Goal: Find specific page/section: Find specific page/section

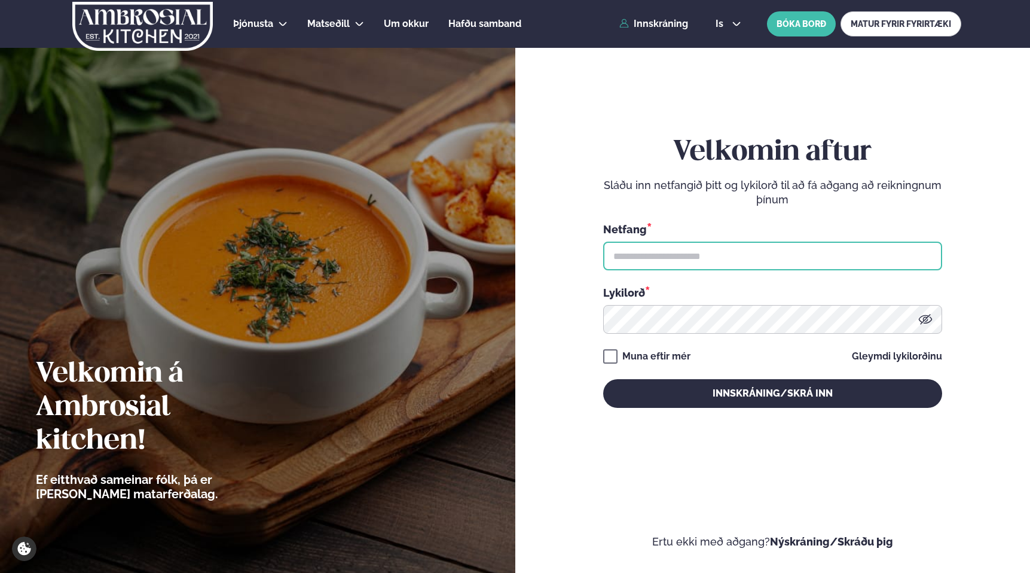
click at [727, 249] on input "text" at bounding box center [772, 256] width 339 height 29
type input "**********"
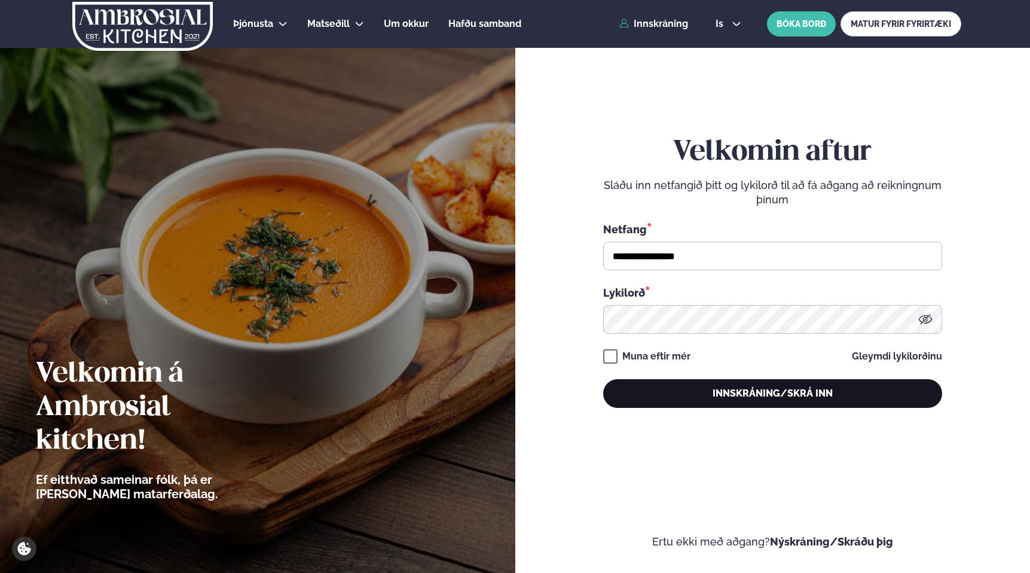
click at [743, 393] on button "Innskráning/Skrá inn" at bounding box center [772, 393] width 339 height 29
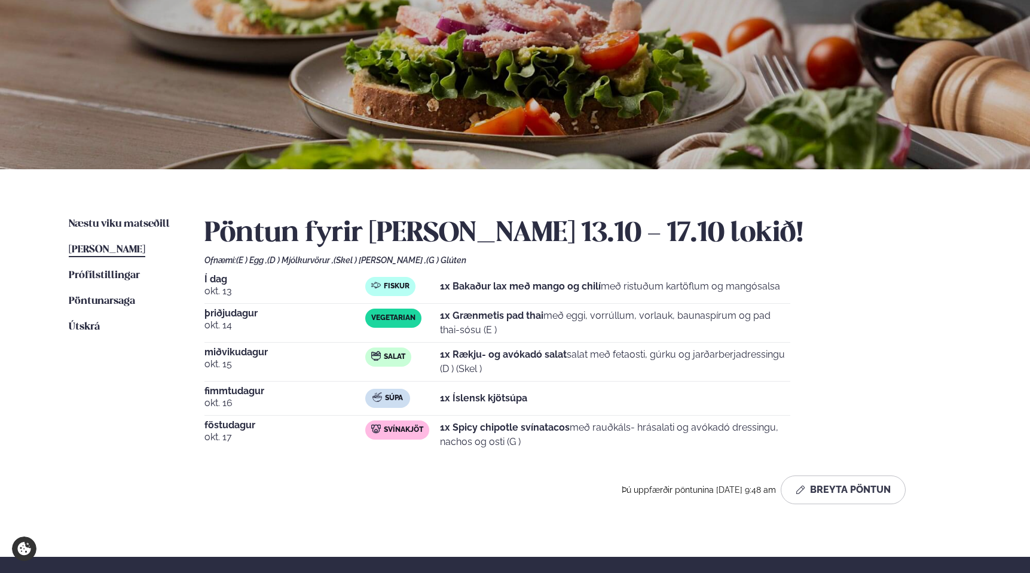
scroll to position [96, 0]
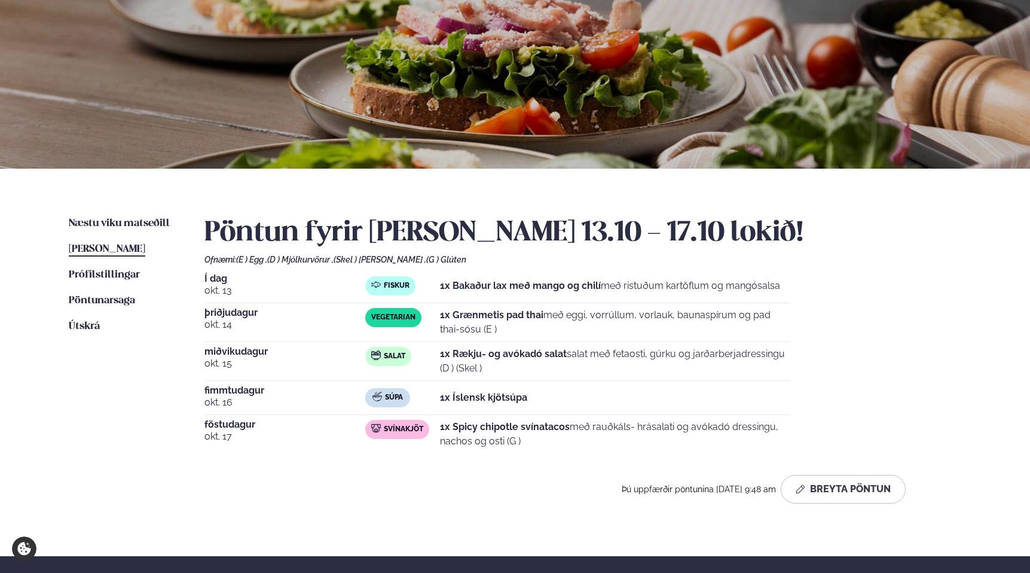
click at [38, 221] on div "Næstu [PERSON_NAME] matseðill Næsta vika [PERSON_NAME] matseðill [PERSON_NAME] …" at bounding box center [515, 362] width 965 height 387
click at [110, 227] on span "Næstu viku matseðill" at bounding box center [119, 223] width 101 height 10
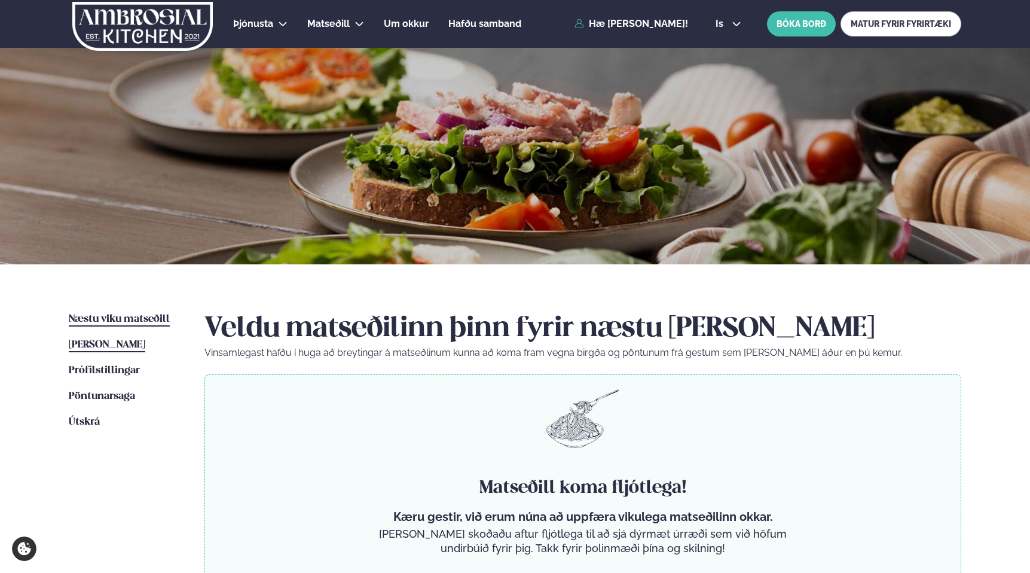
click at [117, 343] on span "[PERSON_NAME]" at bounding box center [107, 345] width 77 height 10
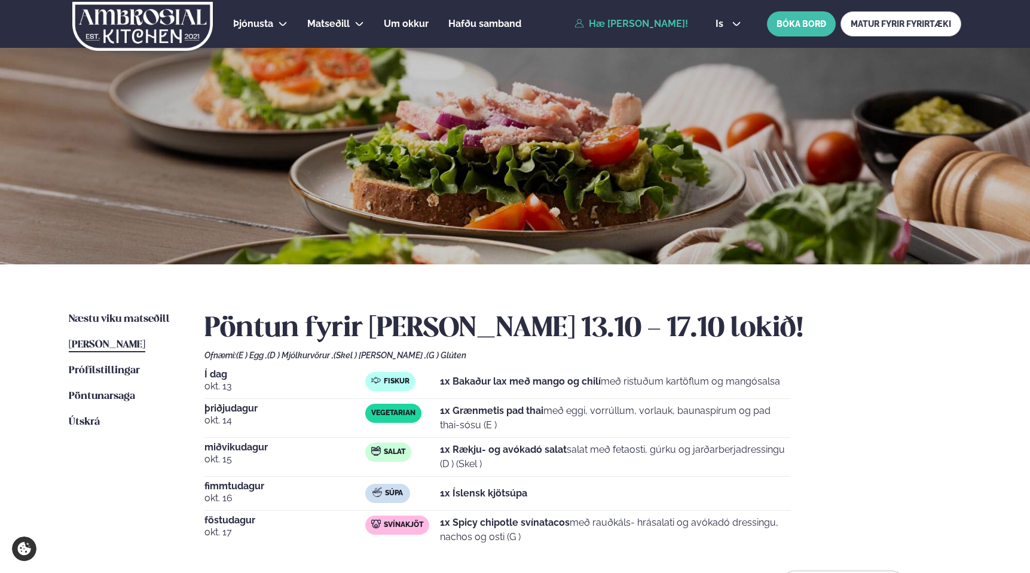
click at [25, 297] on div "Þjónusta Hádegismatur fyrir fyrirtæki Fyrirtækja veitingar Einkapartý Matseðill…" at bounding box center [515, 447] width 1030 height 894
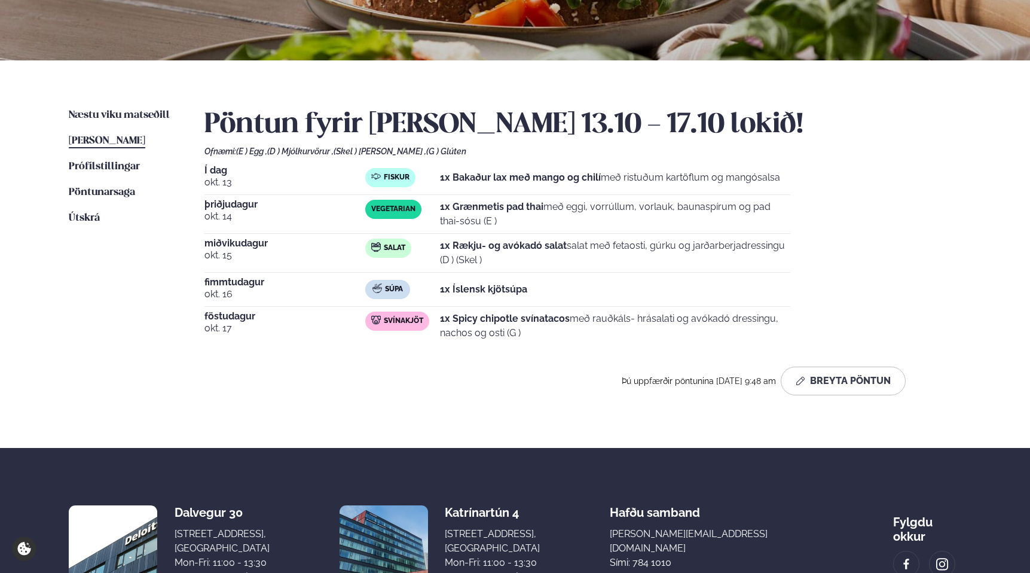
scroll to position [230, 0]
